Goal: Book appointment/travel/reservation

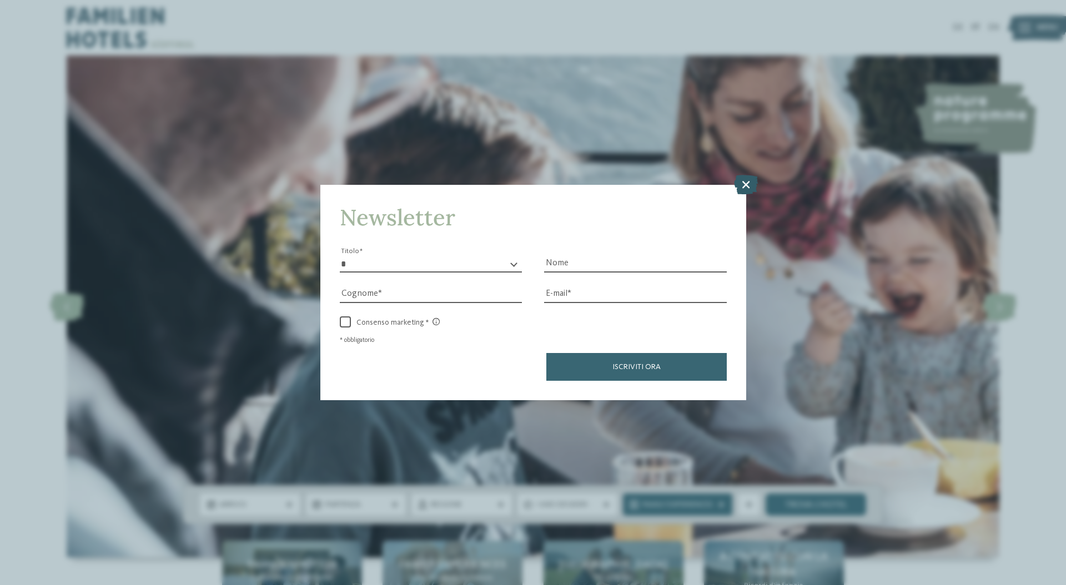
click at [749, 188] on icon at bounding box center [746, 183] width 24 height 19
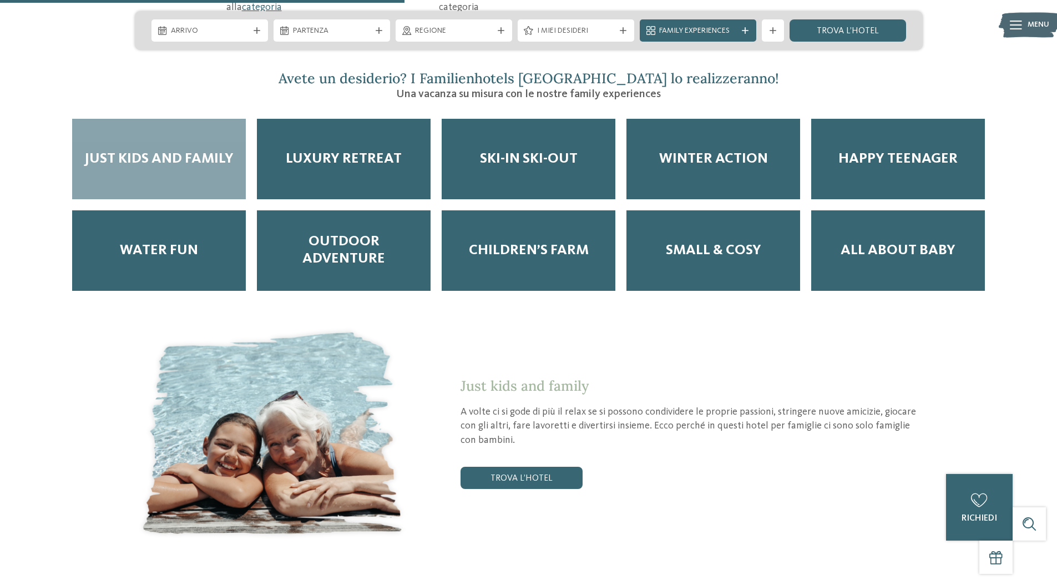
scroll to position [1973, 0]
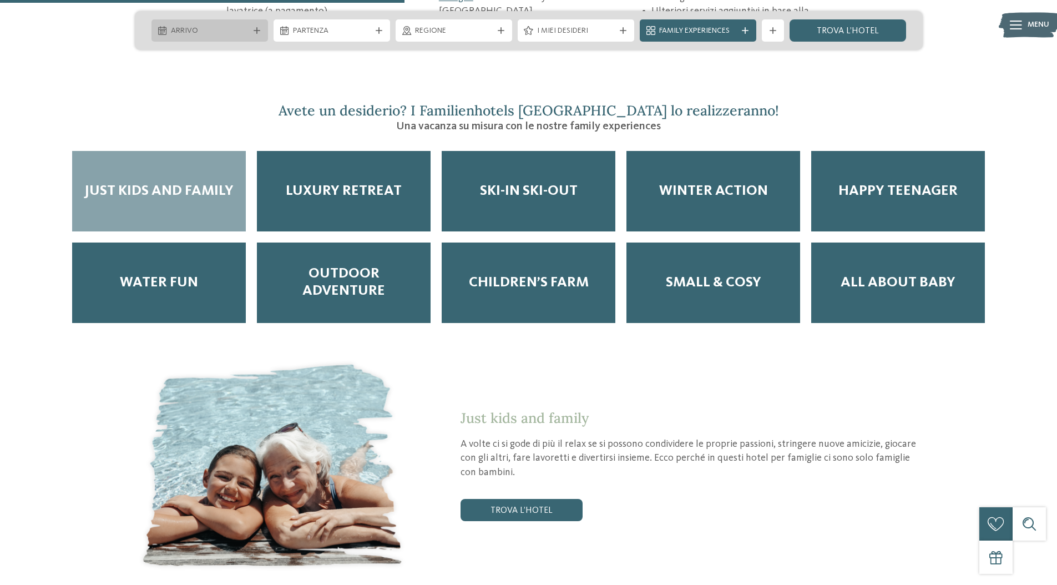
click at [211, 31] on span "Arrivo" at bounding box center [210, 31] width 78 height 11
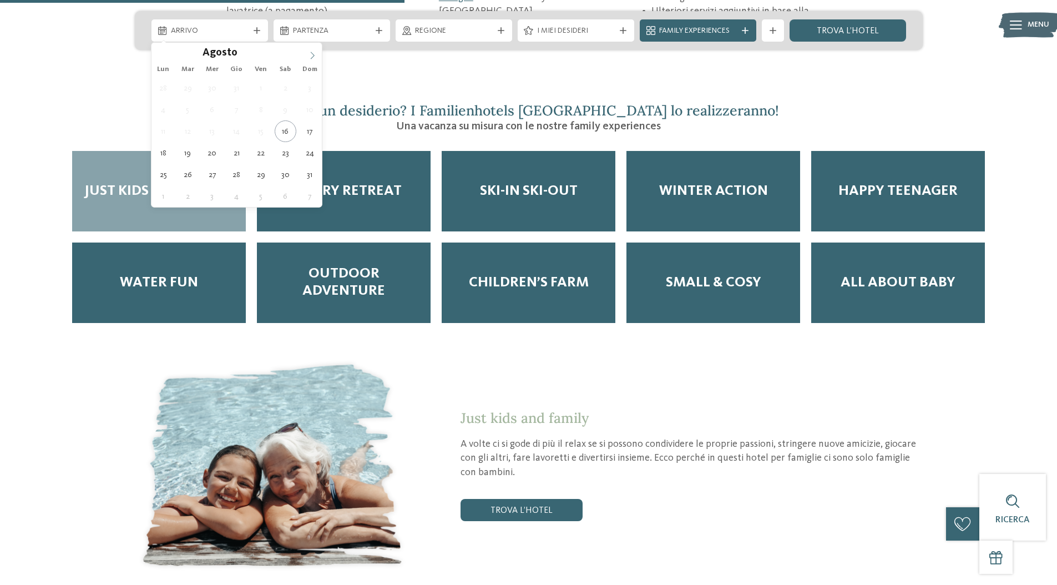
click at [311, 56] on icon at bounding box center [313, 56] width 8 height 8
type input "****"
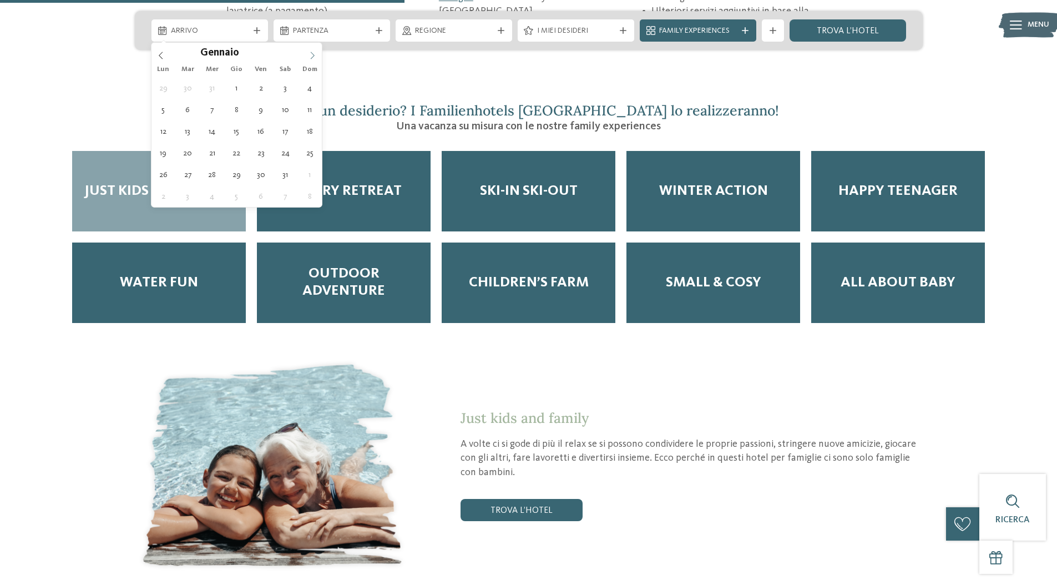
click at [311, 56] on icon at bounding box center [313, 56] width 8 height 8
type div "[DATE]"
type input "****"
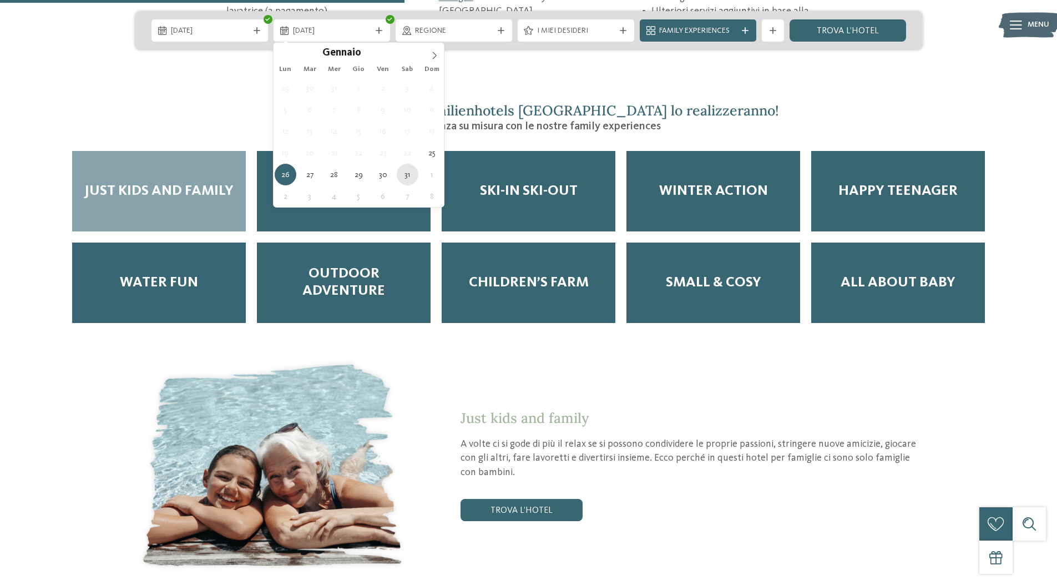
type div "[DATE]"
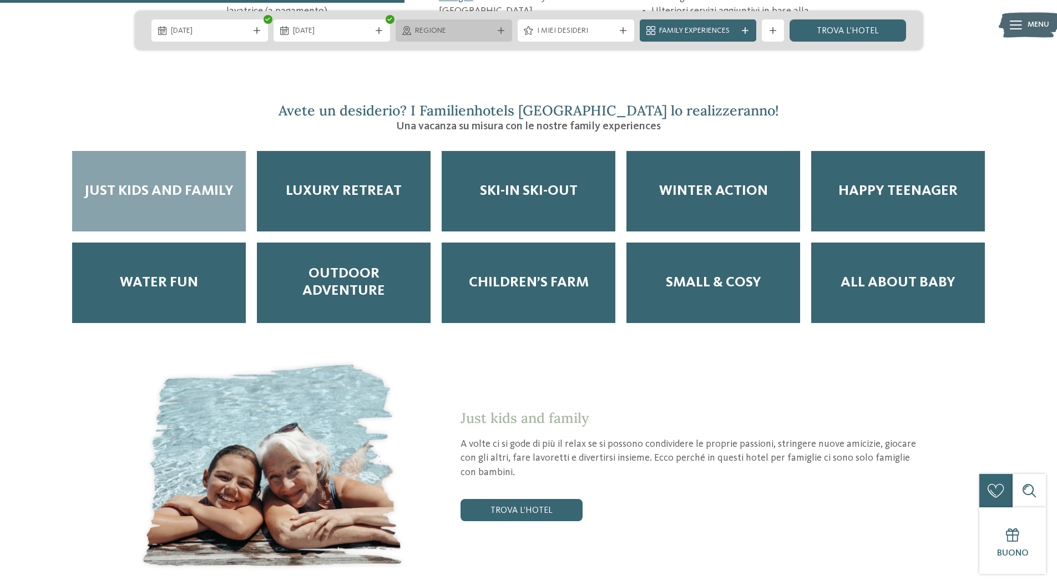
click at [457, 35] on span "Regione" at bounding box center [454, 31] width 78 height 11
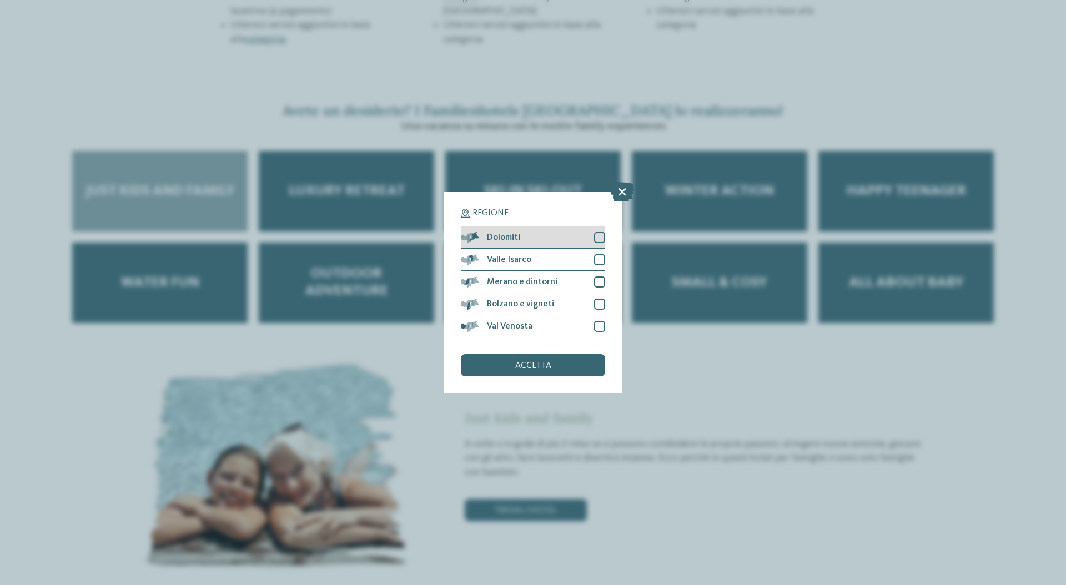
click at [599, 237] on div at bounding box center [599, 237] width 11 height 11
click at [551, 365] on div "accetta" at bounding box center [533, 365] width 144 height 22
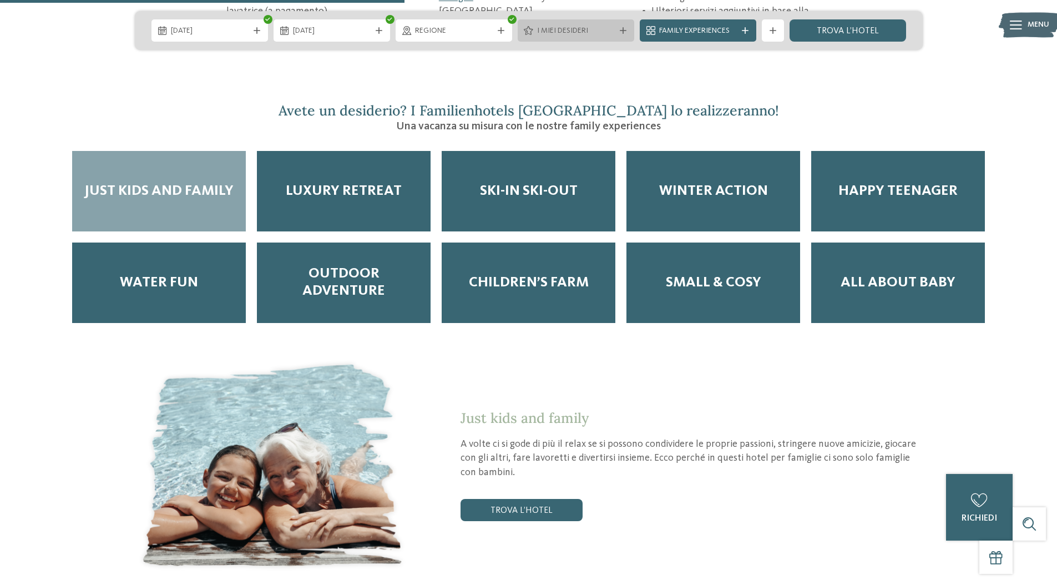
click at [563, 27] on span "I miei desideri" at bounding box center [576, 31] width 78 height 11
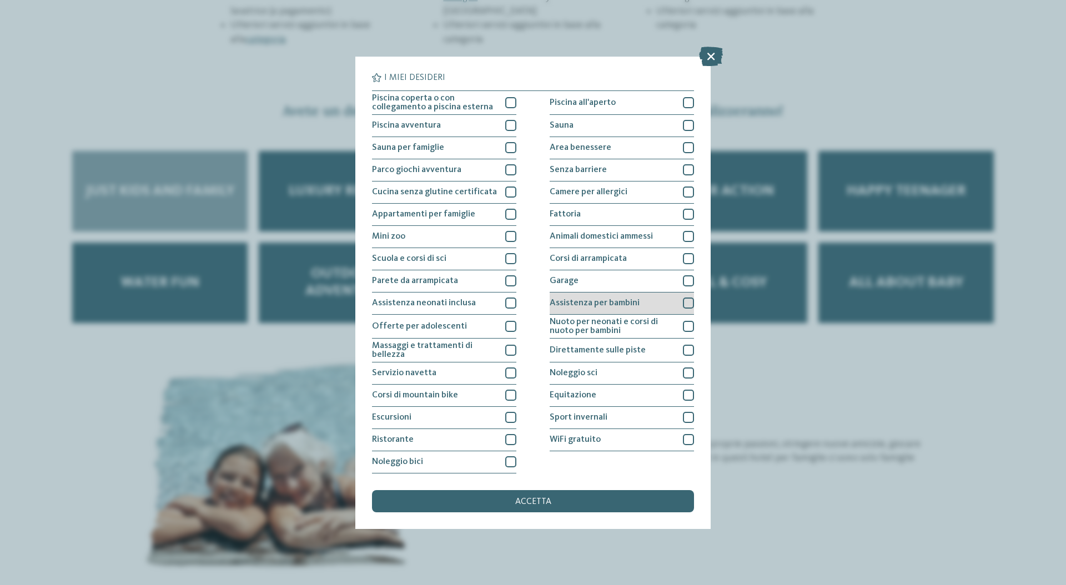
click at [688, 306] on div at bounding box center [688, 303] width 11 height 11
click at [550, 505] on span "accetta" at bounding box center [533, 501] width 36 height 9
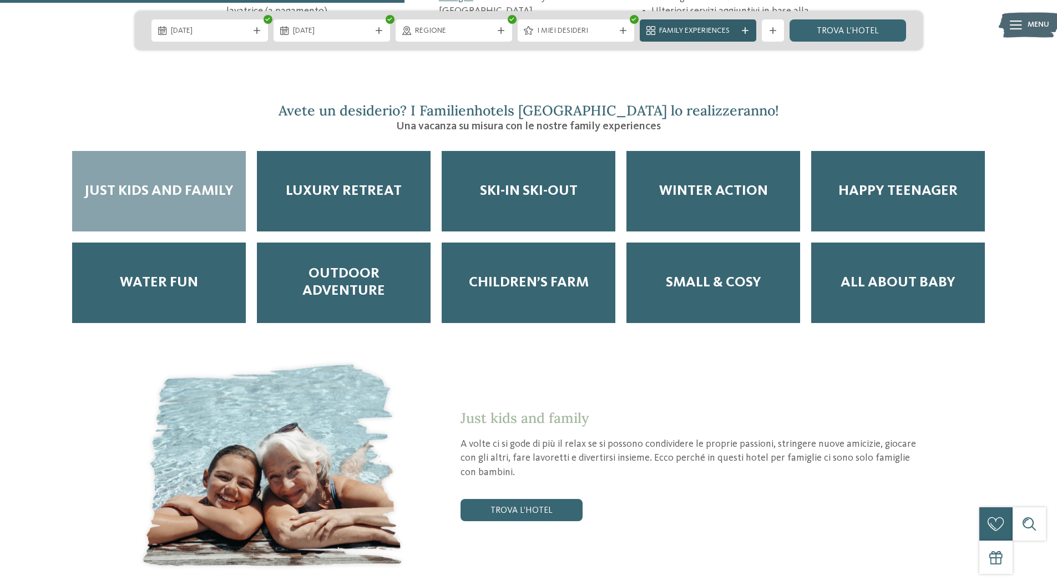
click at [712, 28] on span "Family Experiences" at bounding box center [698, 31] width 78 height 11
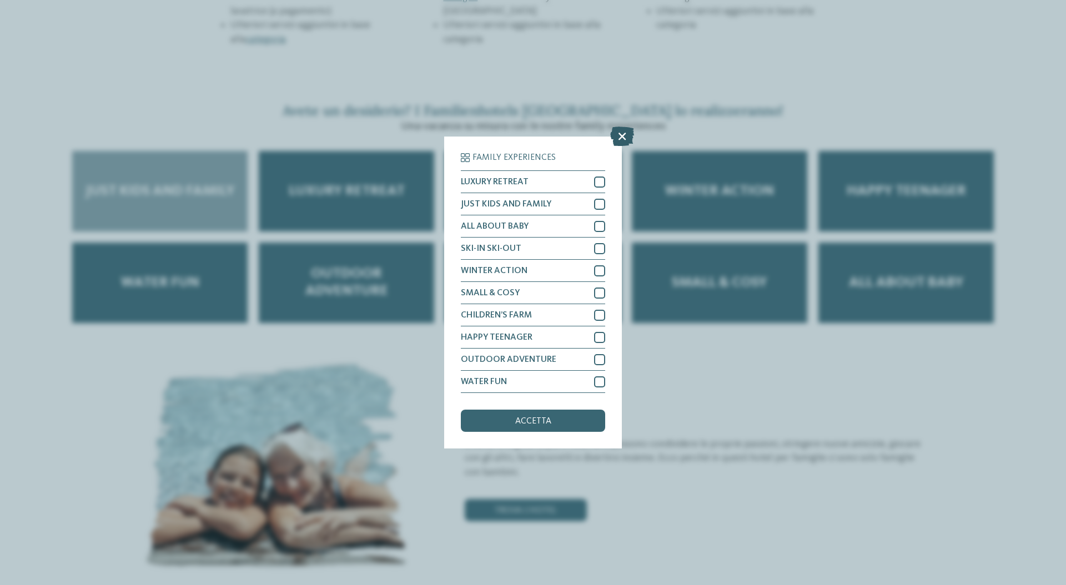
click at [625, 137] on icon at bounding box center [622, 136] width 24 height 19
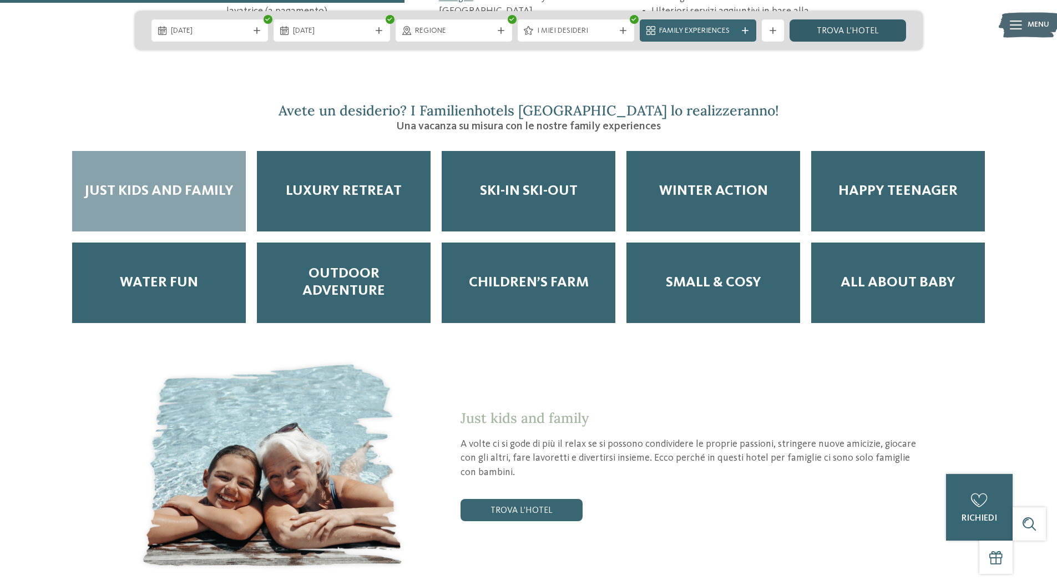
click at [851, 36] on link "trova l’hotel" at bounding box center [848, 30] width 117 height 22
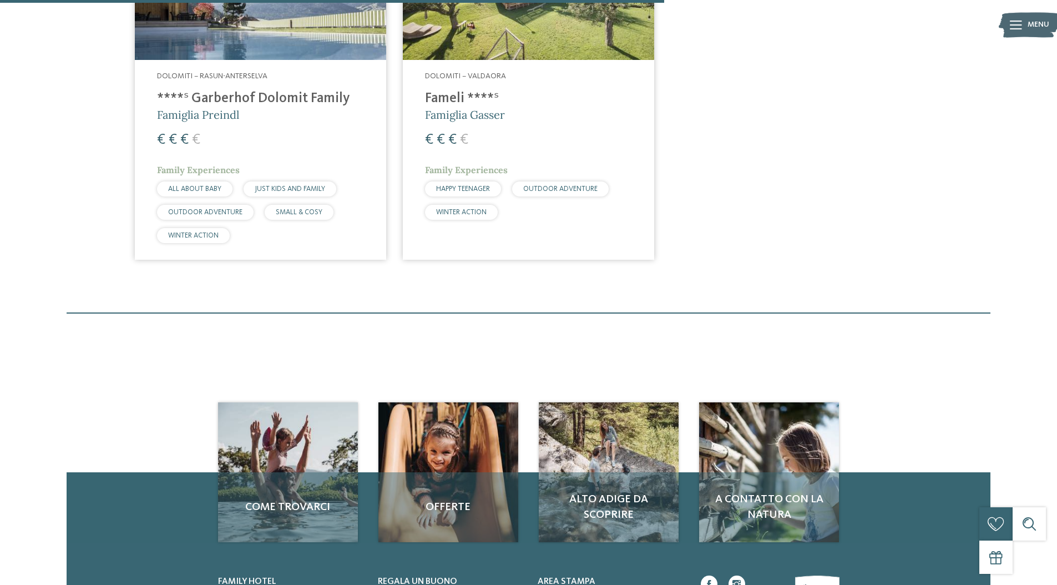
scroll to position [1306, 0]
